Goal: Task Accomplishment & Management: Manage account settings

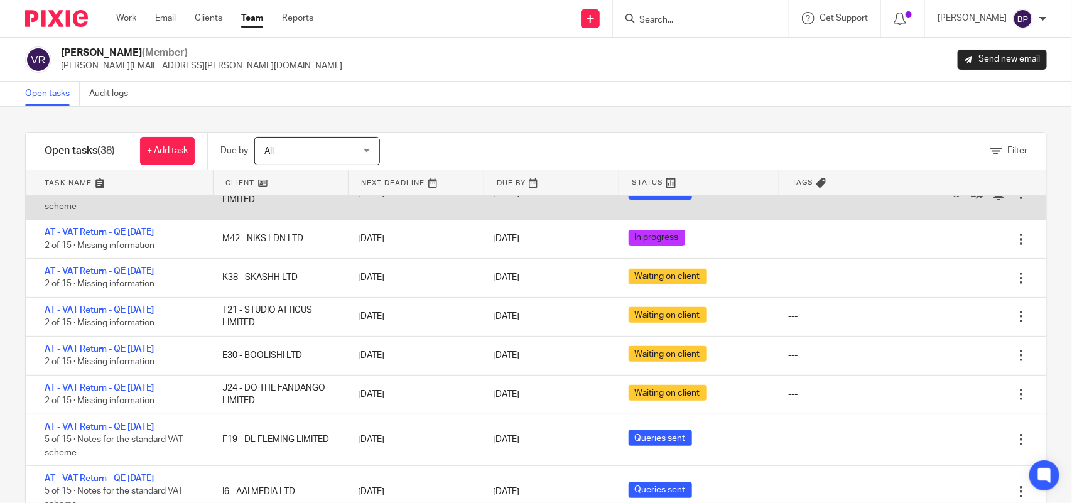
scroll to position [235, 0]
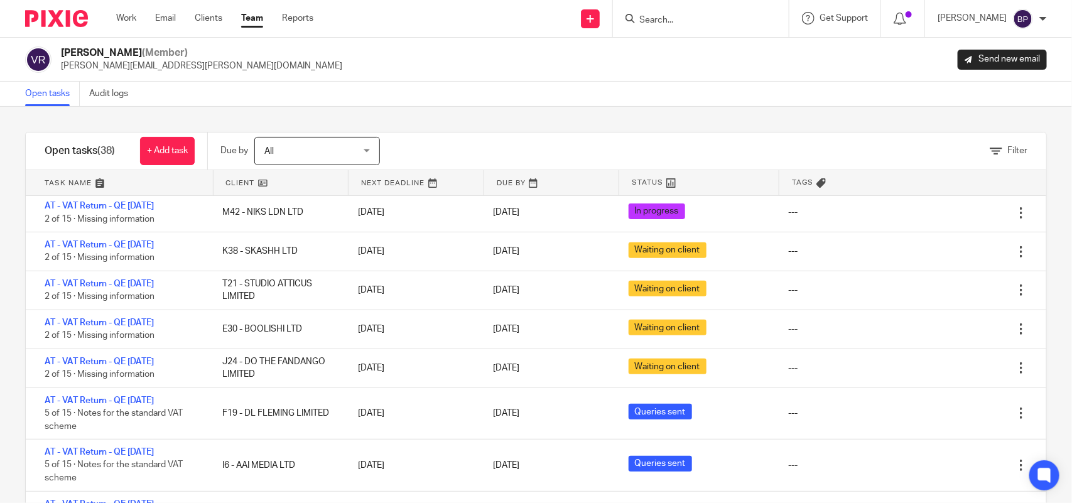
click at [40, 101] on link "Open tasks" at bounding box center [52, 94] width 55 height 24
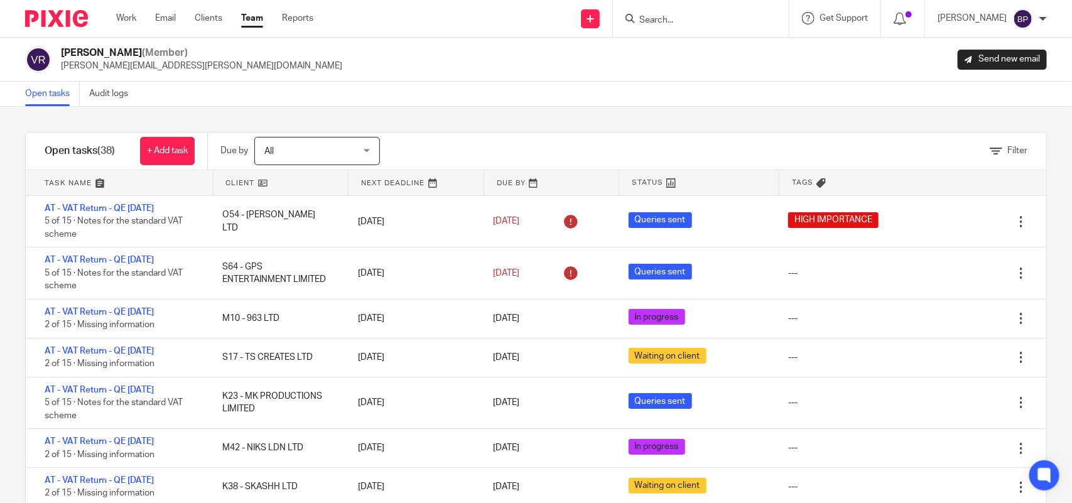
click at [456, 117] on div "Filter tasks Only show tasks matching all of these conditions 1 Client name Is …" at bounding box center [536, 305] width 1072 height 396
click at [683, 113] on div "Filter tasks Only show tasks matching all of these conditions 1 Client name Is …" at bounding box center [536, 305] width 1072 height 396
